Goal: Navigation & Orientation: Find specific page/section

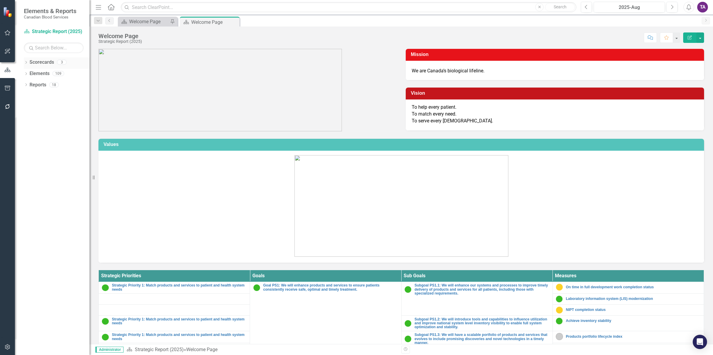
click at [44, 64] on link "Scorecards" at bounding box center [42, 62] width 24 height 7
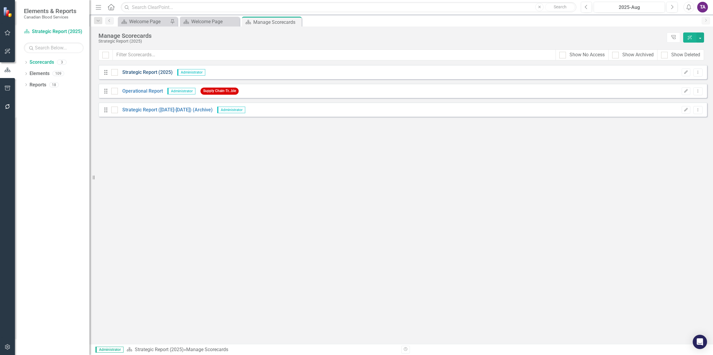
click at [144, 72] on link "Strategic Report (2025)" at bounding box center [145, 72] width 55 height 7
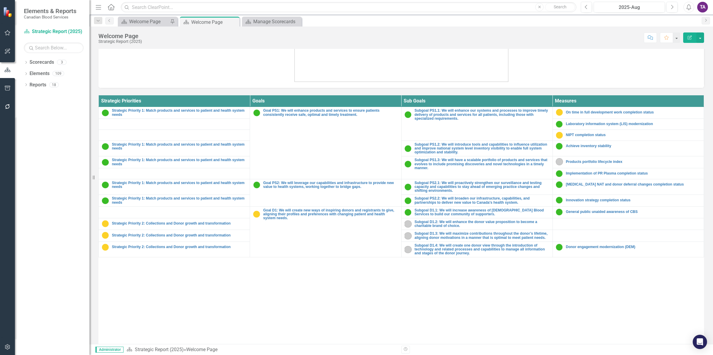
scroll to position [219, 0]
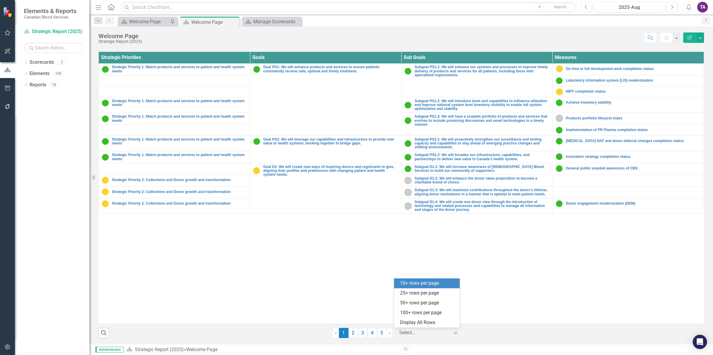
click at [419, 335] on div at bounding box center [424, 333] width 51 height 8
click at [418, 324] on div "Display All Rows" at bounding box center [428, 323] width 56 height 7
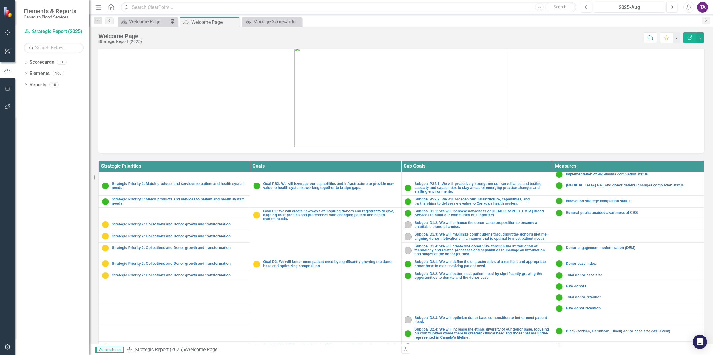
scroll to position [75, 0]
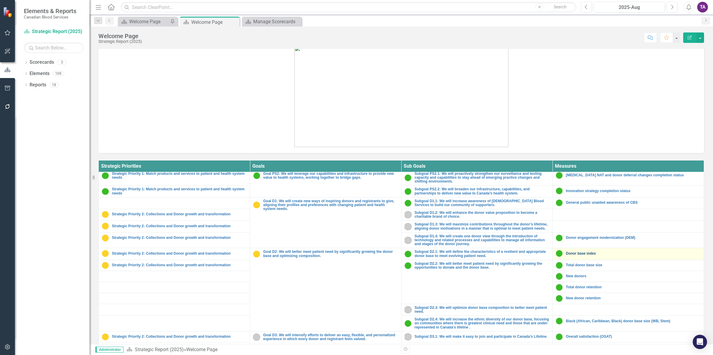
click at [575, 255] on link "Donor base index" at bounding box center [633, 254] width 135 height 4
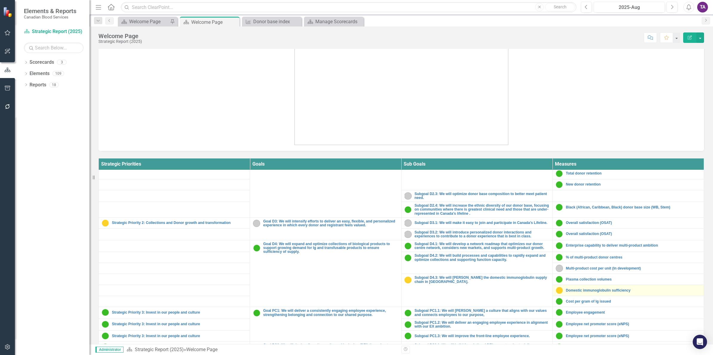
scroll to position [149, 0]
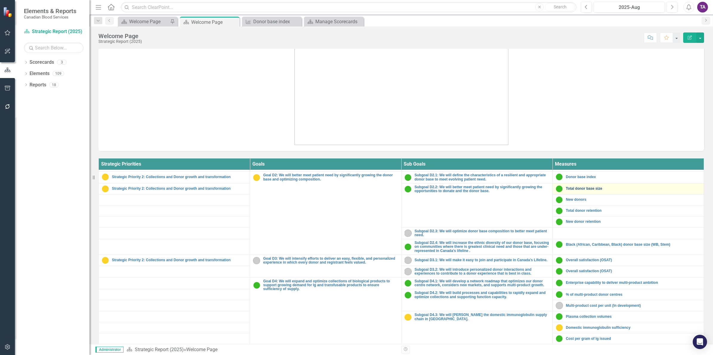
click at [573, 191] on link "Total donor base size" at bounding box center [633, 189] width 135 height 4
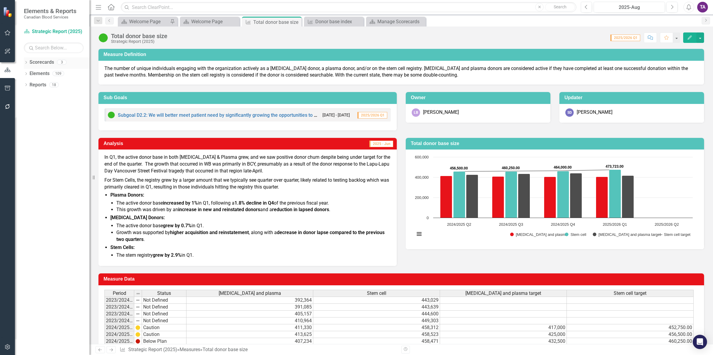
click at [41, 62] on link "Scorecards" at bounding box center [42, 62] width 24 height 7
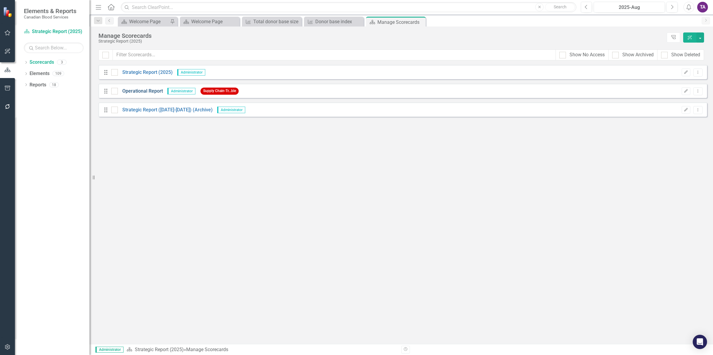
click at [155, 91] on link "Operational Report" at bounding box center [140, 91] width 45 height 7
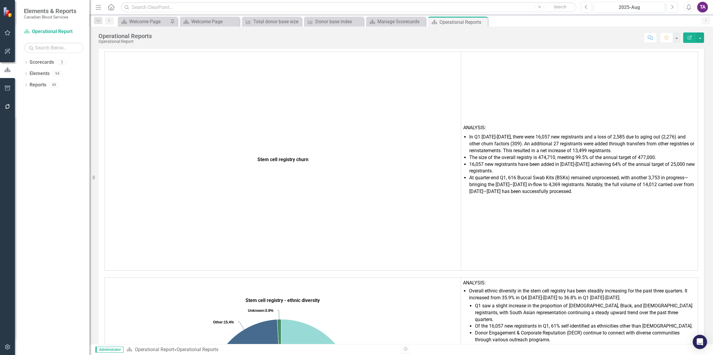
scroll to position [149, 0]
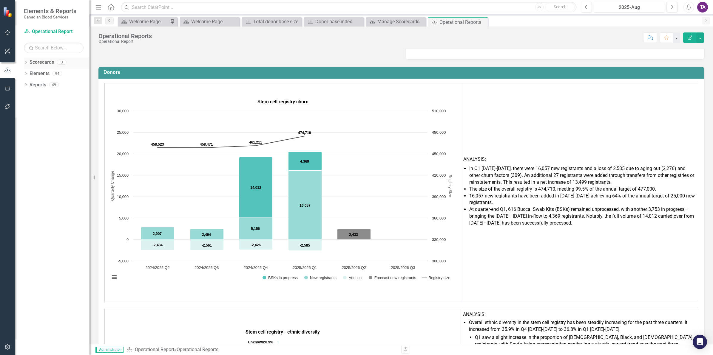
click at [42, 62] on link "Scorecards" at bounding box center [42, 62] width 24 height 7
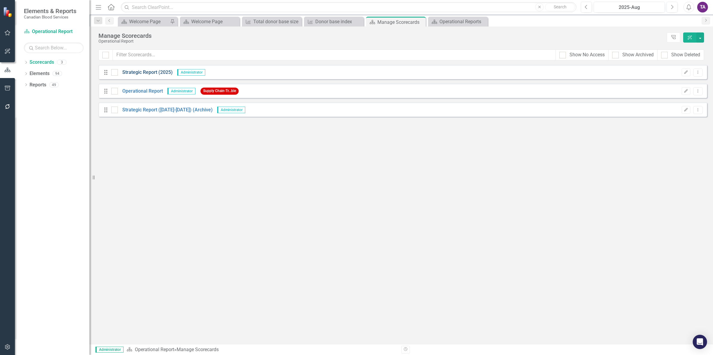
click at [151, 74] on link "Strategic Report (2025)" at bounding box center [145, 72] width 55 height 7
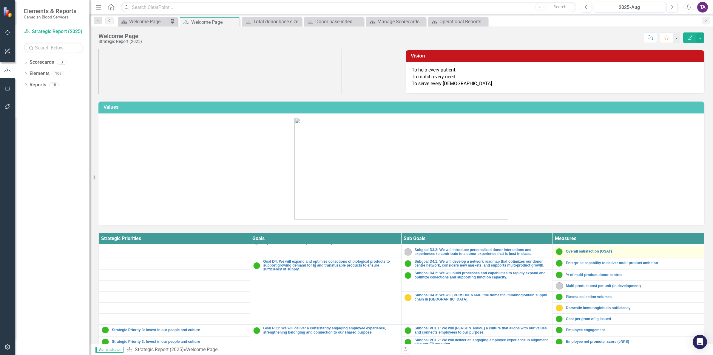
scroll to position [261, 0]
